Goal: Information Seeking & Learning: Learn about a topic

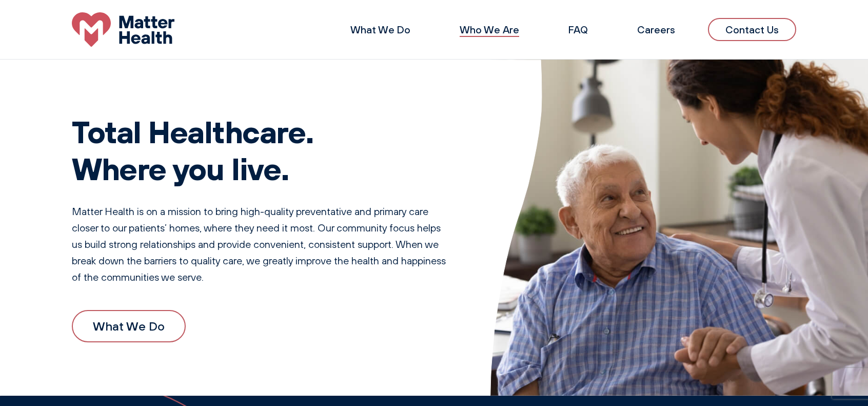
click at [491, 29] on link "Who We Are" at bounding box center [488, 29] width 59 height 13
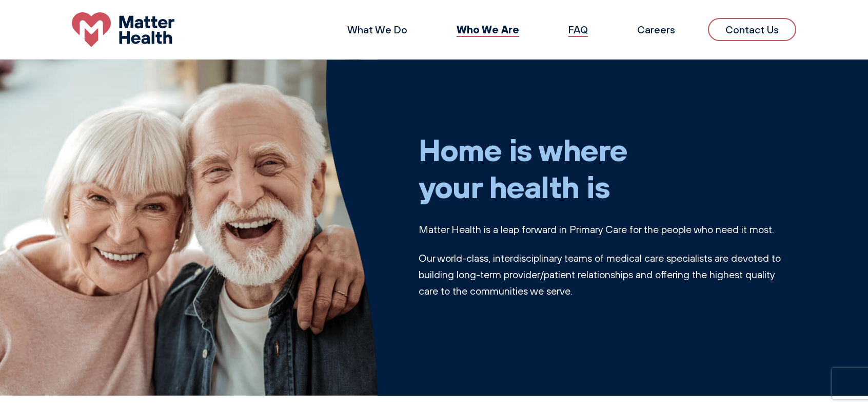
click at [576, 28] on link "FAQ" at bounding box center [577, 29] width 19 height 13
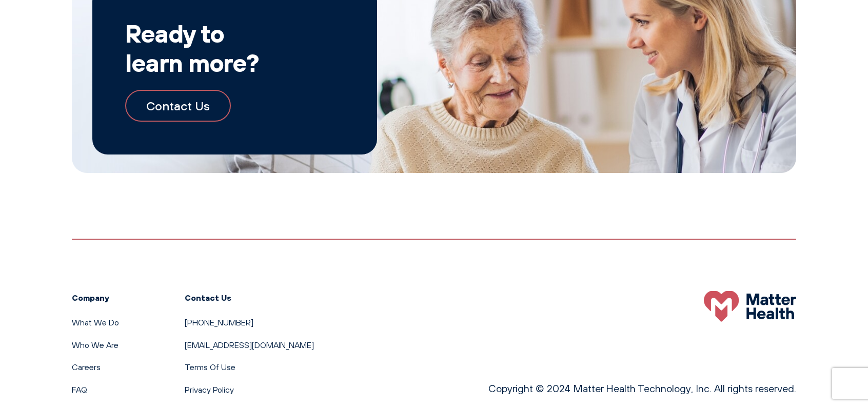
scroll to position [1873, 0]
